Goal: Information Seeking & Learning: Learn about a topic

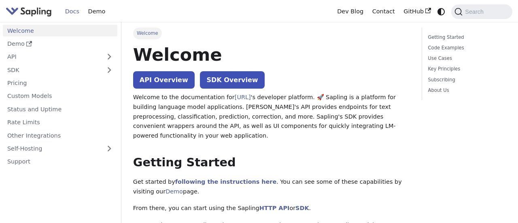
drag, startPoint x: 514, startPoint y: 50, endPoint x: 517, endPoint y: 156, distance: 105.6
click at [517, 156] on html "Skip to main content Docs Demo Dev Blog Contact GitHub Search Welcome Demo API …" at bounding box center [259, 111] width 518 height 223
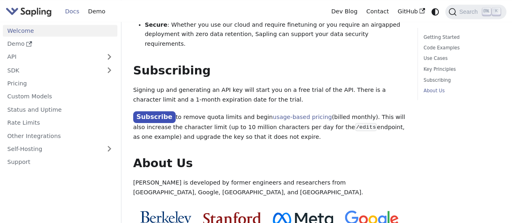
scroll to position [734, 0]
